Goal: Find specific page/section: Find specific page/section

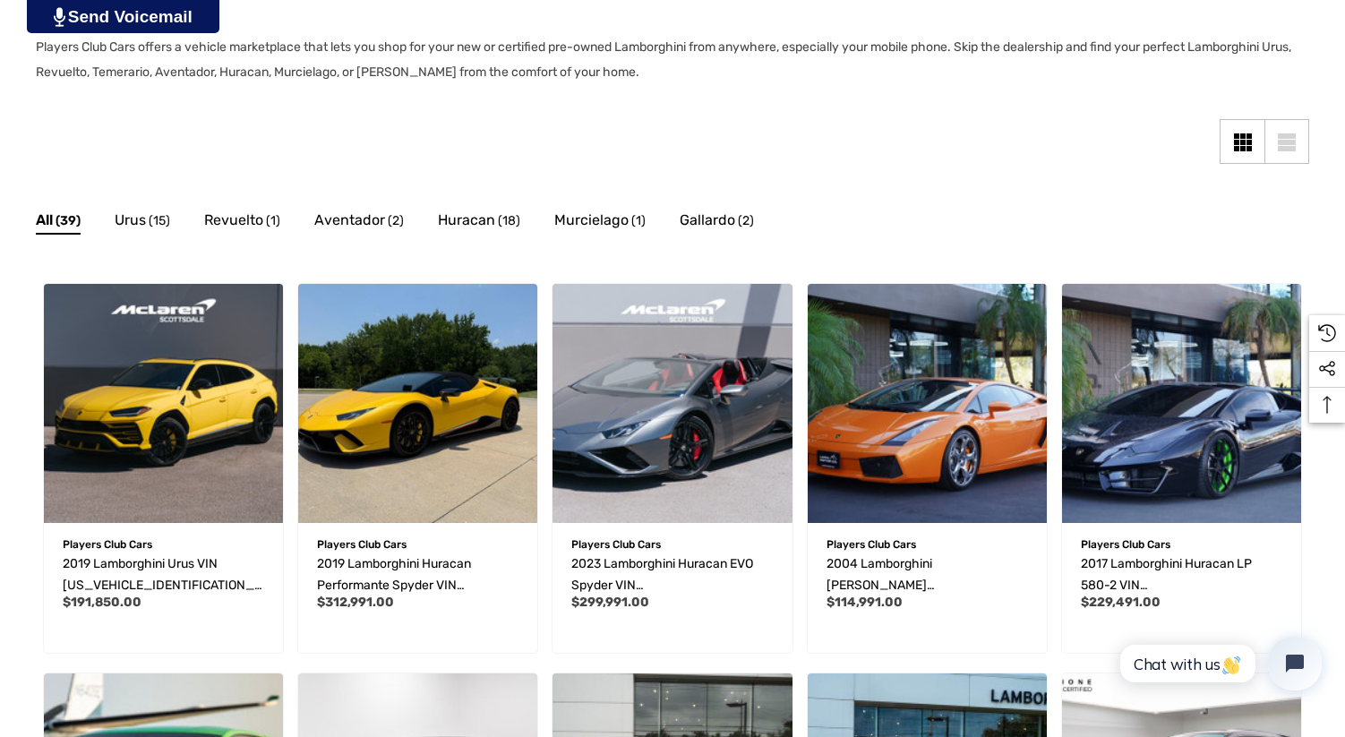
scroll to position [335, 0]
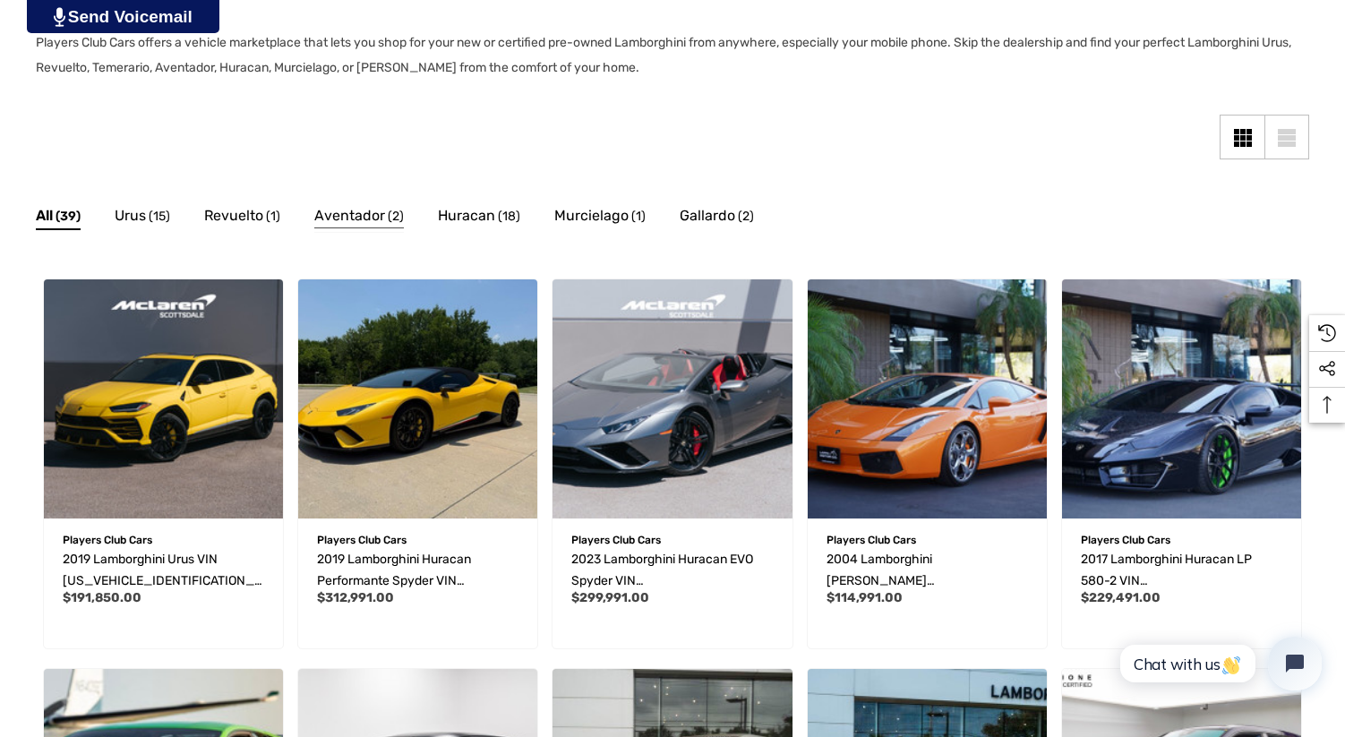
click at [367, 218] on span "Aventador" at bounding box center [349, 215] width 71 height 23
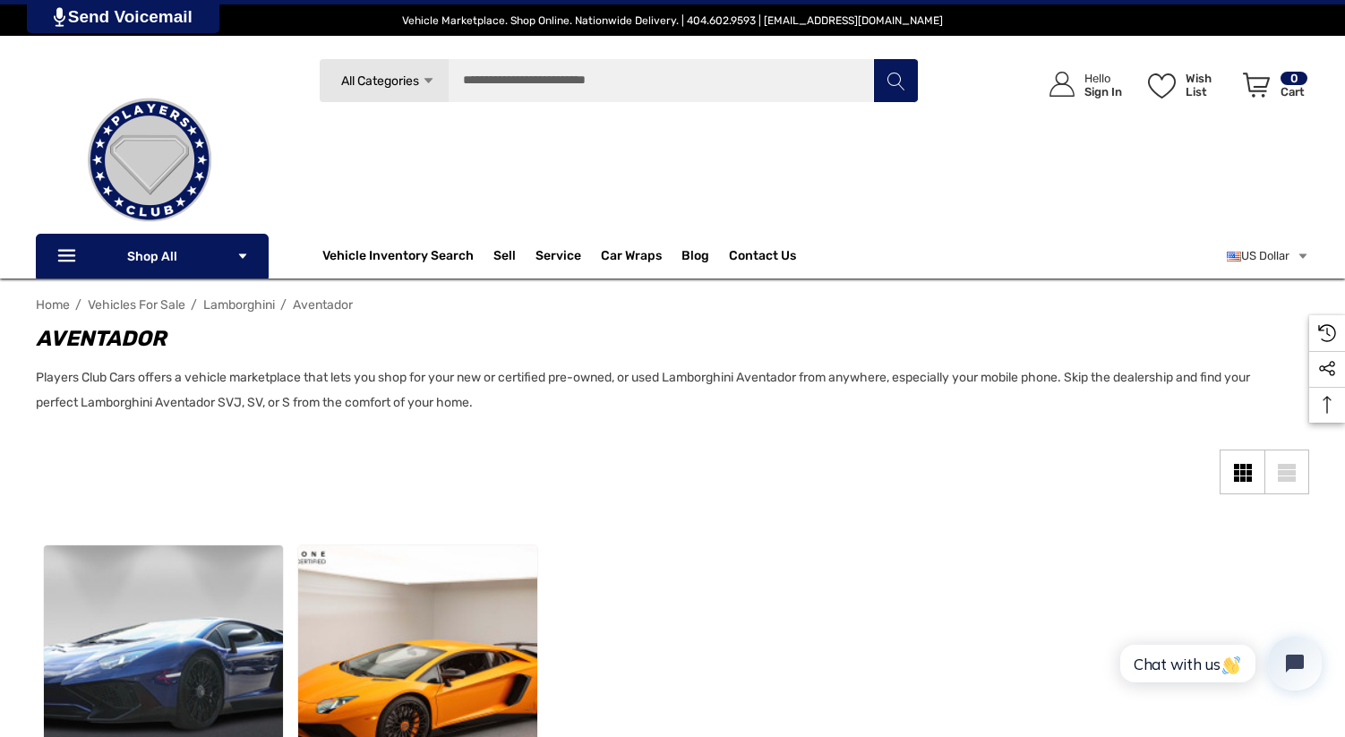
scroll to position [2, 0]
